Goal: Task Accomplishment & Management: Manage account settings

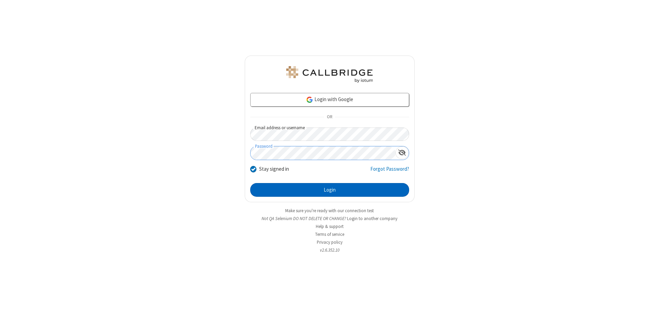
click at [330, 190] on button "Login" at bounding box center [329, 190] width 159 height 14
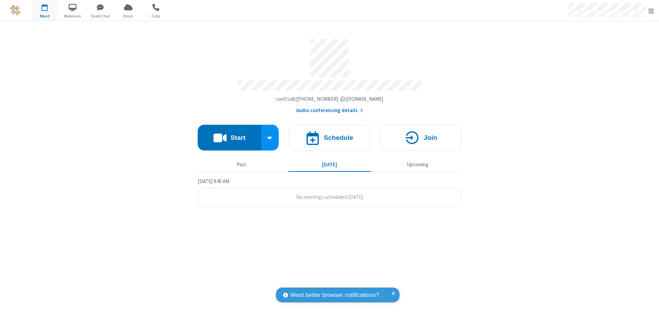
click at [651, 11] on span "Open menu" at bounding box center [651, 11] width 5 height 7
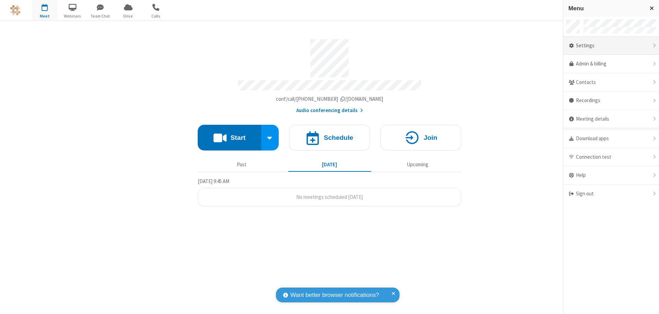
click at [611, 46] on div "Settings" at bounding box center [611, 46] width 96 height 19
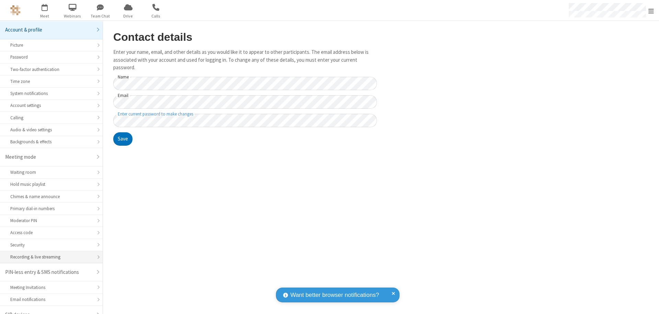
click at [49, 254] on div "Recording & live streaming" at bounding box center [51, 257] width 82 height 7
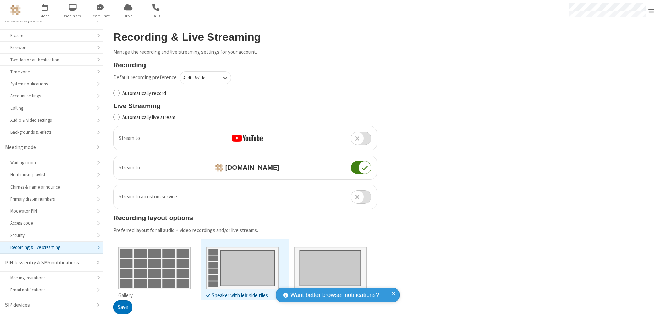
click at [116, 93] on input "Automatically record" at bounding box center [116, 93] width 7 height 7
checkbox input "true"
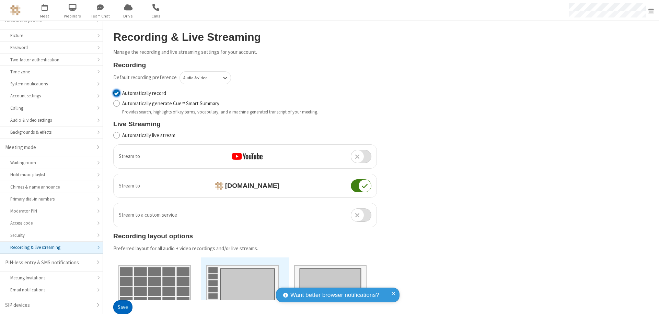
click at [123, 308] on button "Save" at bounding box center [122, 308] width 19 height 14
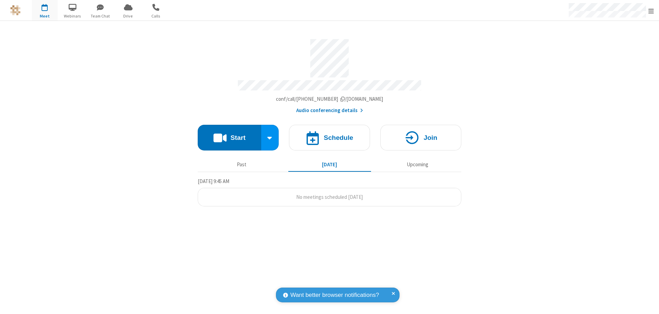
click at [229, 135] on button "Start" at bounding box center [230, 138] width 64 height 26
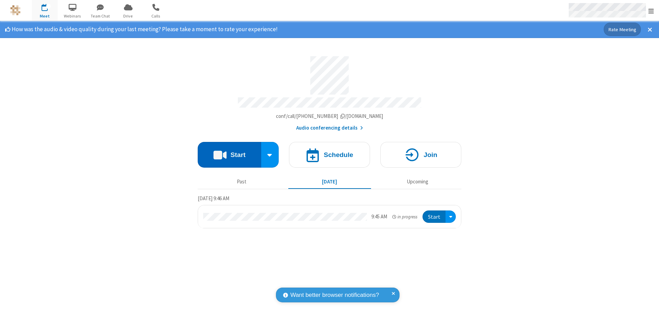
click at [651, 11] on span "Open menu" at bounding box center [651, 11] width 5 height 7
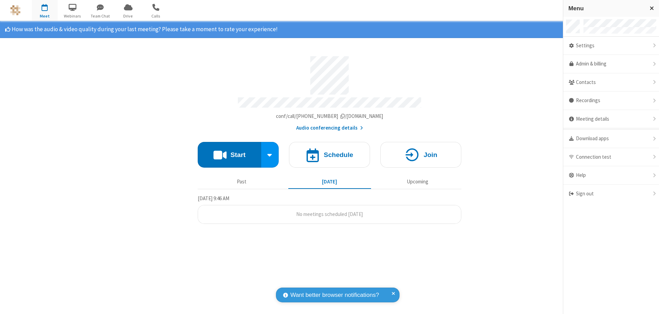
click at [611, 46] on div "Settings" at bounding box center [611, 46] width 96 height 19
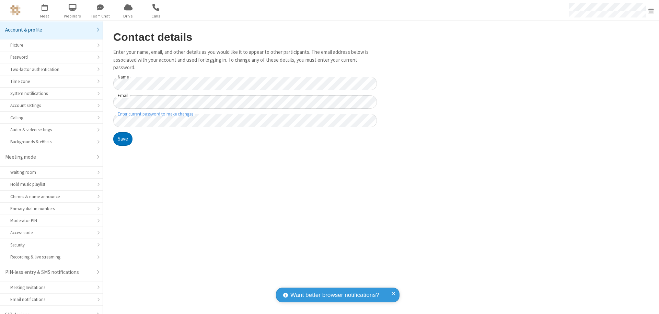
scroll to position [10, 0]
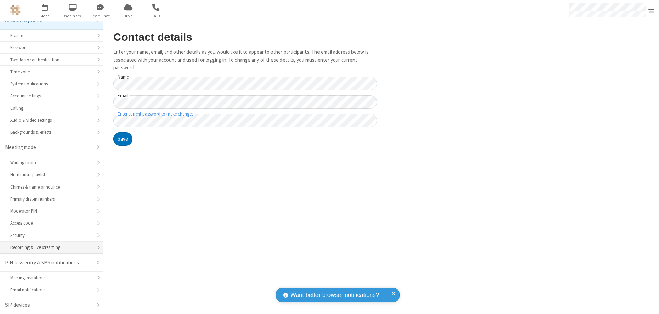
click at [49, 248] on div "Recording & live streaming" at bounding box center [51, 247] width 82 height 7
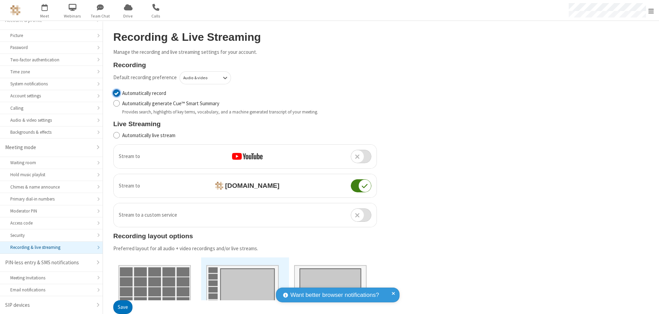
click at [116, 93] on input "Automatically record" at bounding box center [116, 93] width 7 height 7
checkbox input "false"
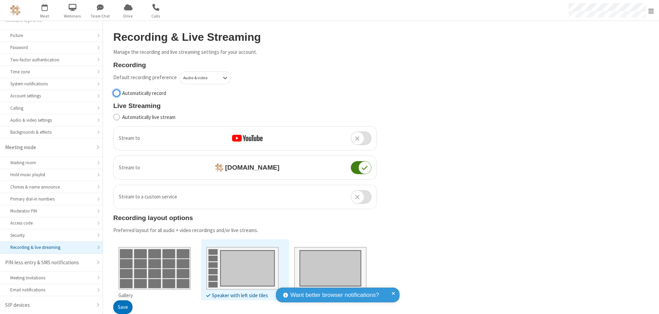
click at [123, 308] on button "Save" at bounding box center [122, 308] width 19 height 14
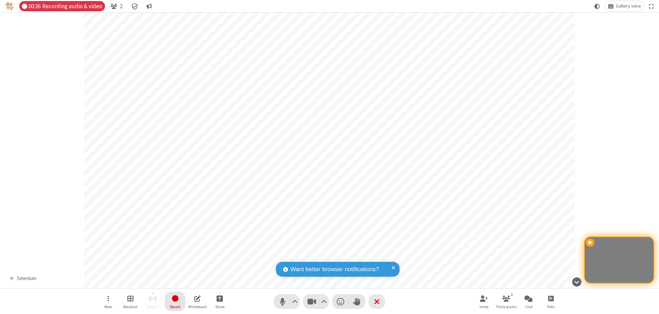
click at [175, 302] on span "Stop recording" at bounding box center [175, 299] width 8 height 9
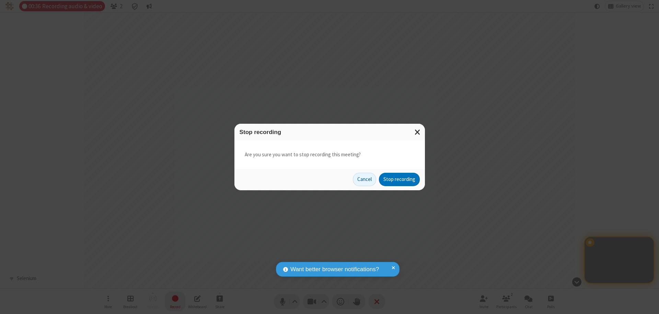
click at [399, 180] on button "Stop recording" at bounding box center [399, 180] width 41 height 14
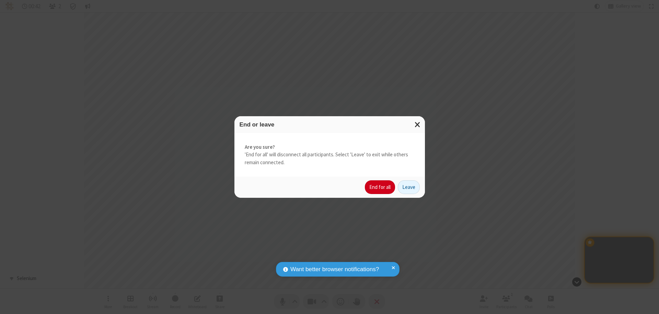
click at [380, 187] on button "End for all" at bounding box center [380, 188] width 30 height 14
